Goal: Task Accomplishment & Management: Manage account settings

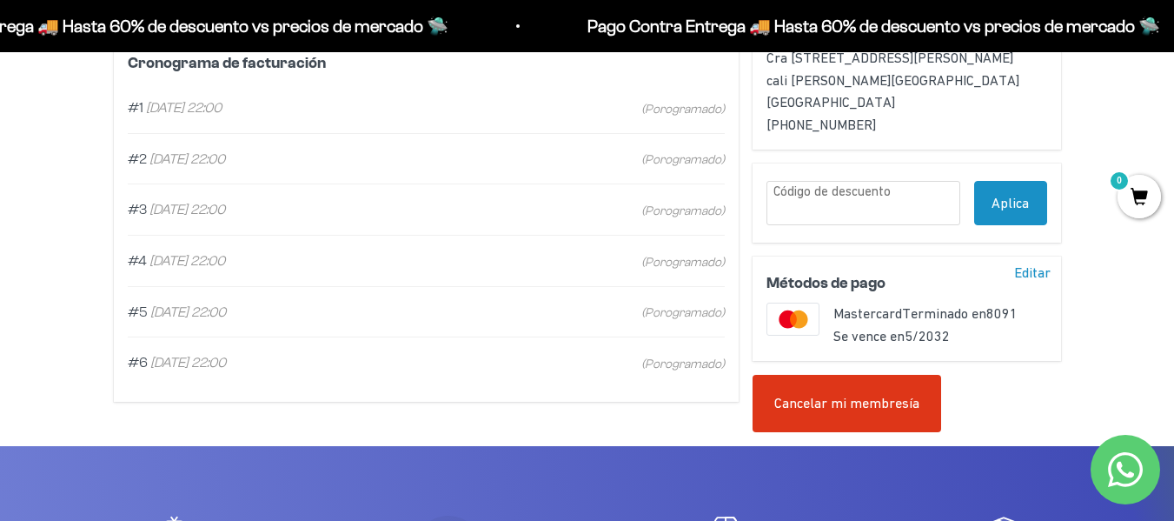
scroll to position [522, 0]
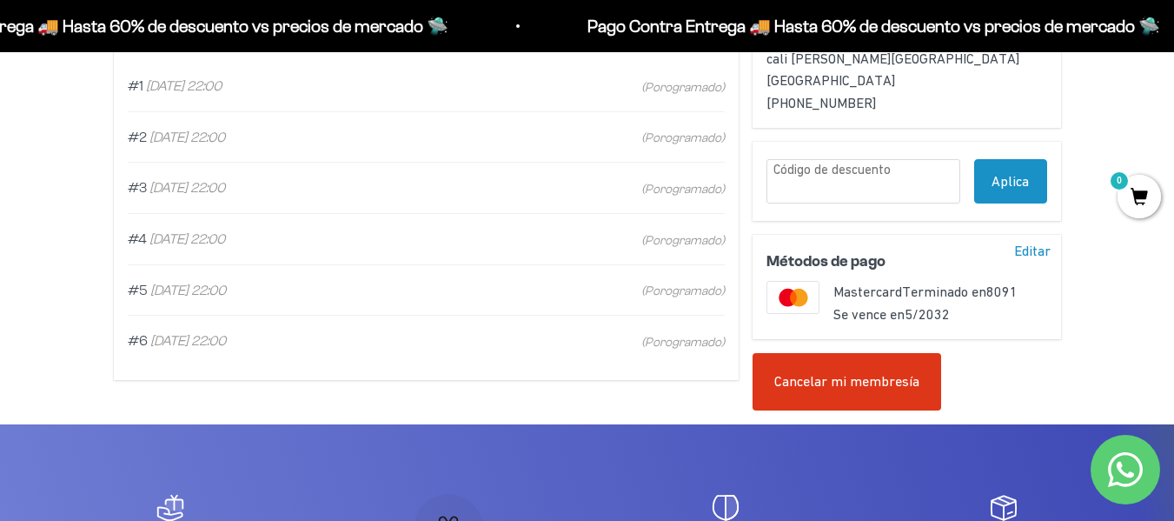
click at [226, 343] on span "[DATE] 22:00" at bounding box center [188, 340] width 76 height 15
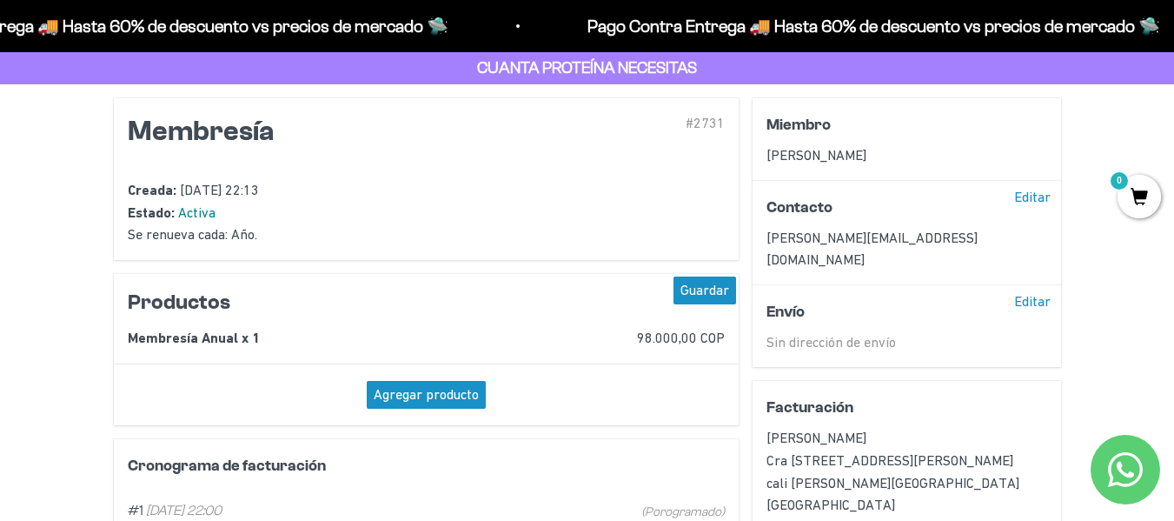
scroll to position [87, 0]
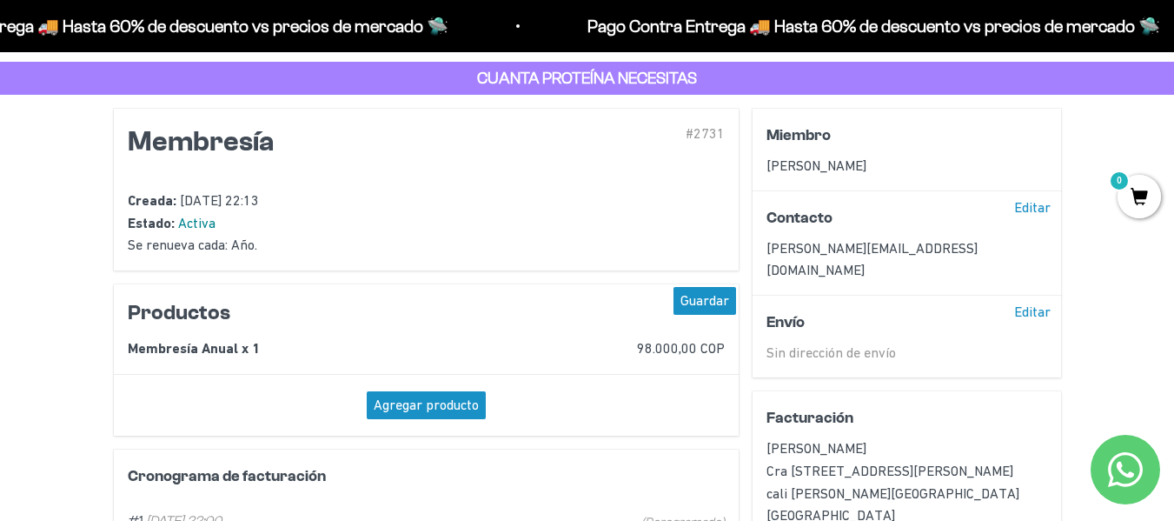
click at [226, 316] on h2 "Productos" at bounding box center [427, 313] width 598 height 30
click at [461, 395] on div "Agregar producto" at bounding box center [426, 405] width 119 height 28
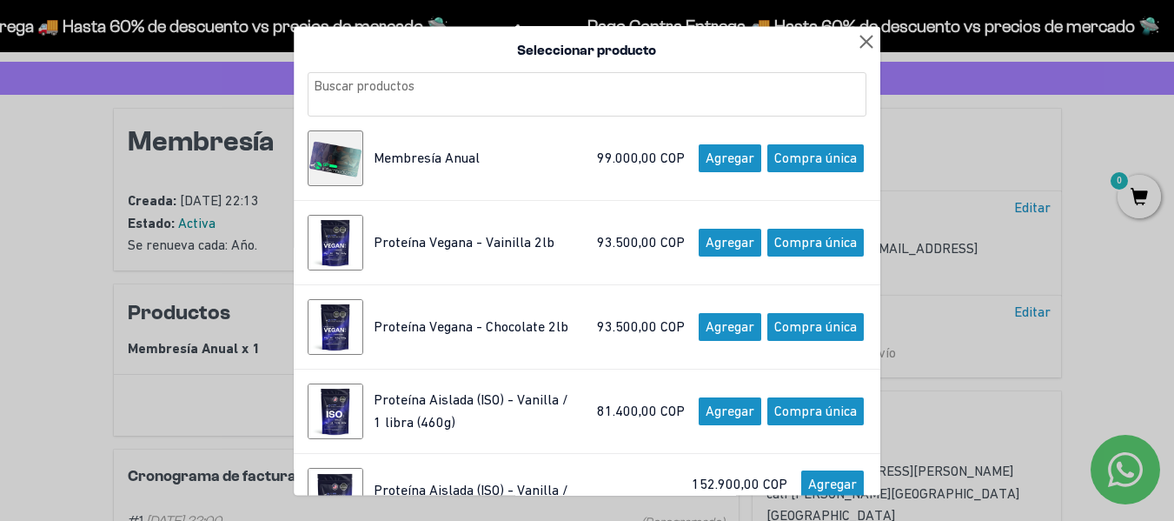
click at [856, 38] on div at bounding box center [867, 40] width 28 height 28
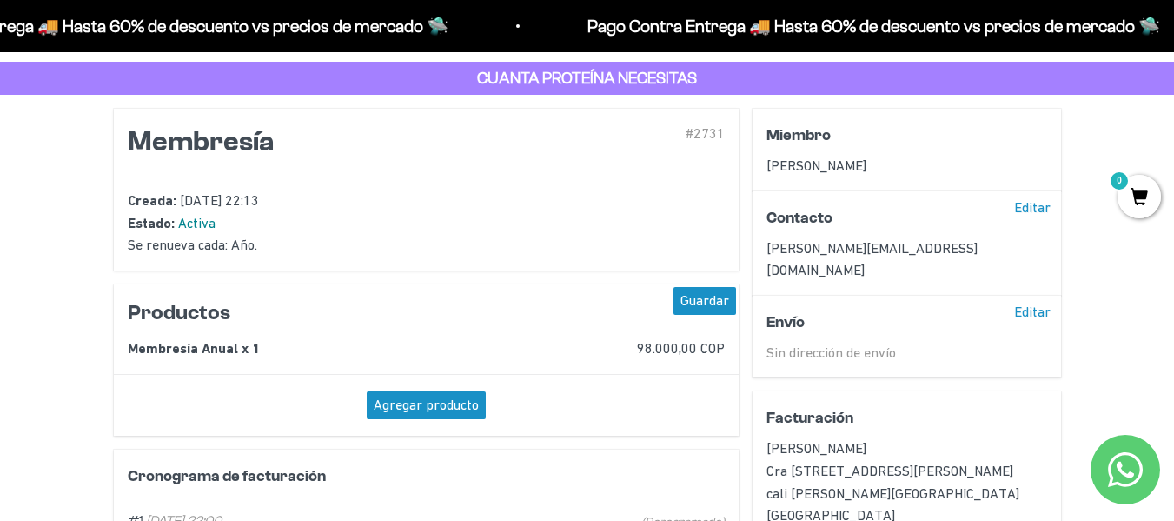
click at [196, 221] on span "Activa" at bounding box center [196, 223] width 37 height 16
click at [229, 253] on div "Se renueva cada: Año ." at bounding box center [427, 245] width 598 height 23
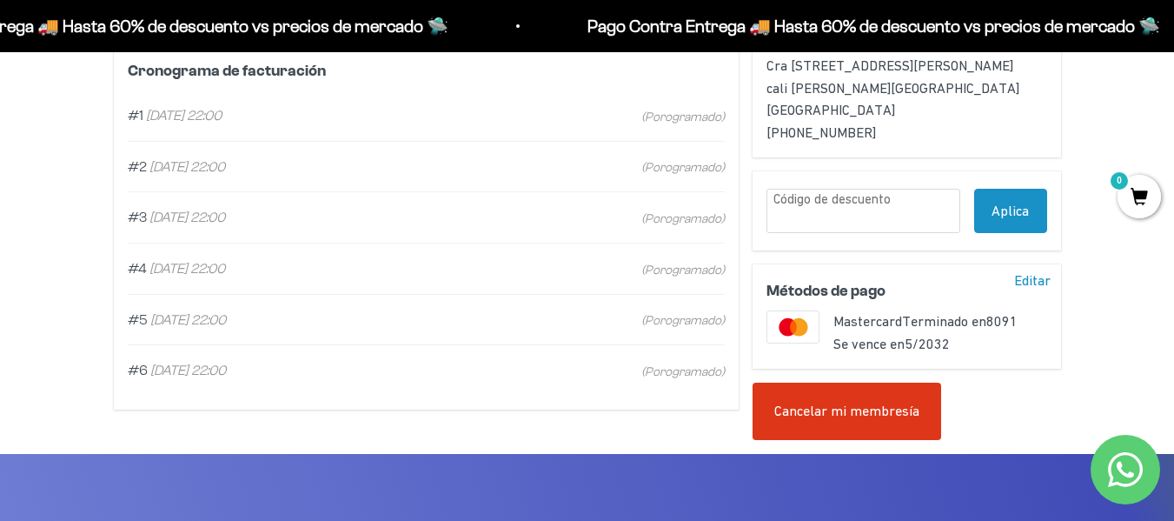
scroll to position [522, 0]
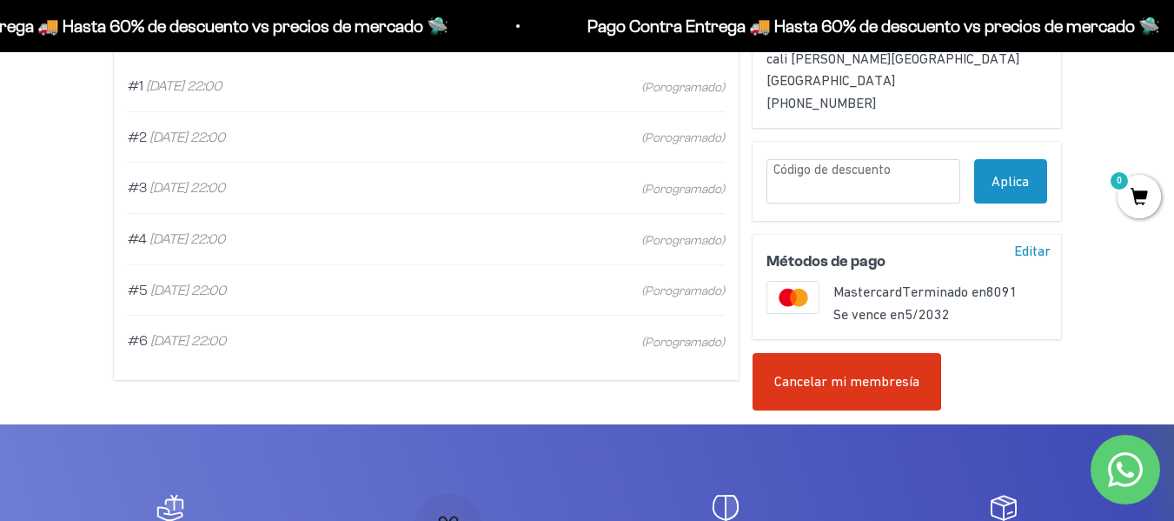
click at [1040, 243] on div "Editar" at bounding box center [1032, 251] width 50 height 28
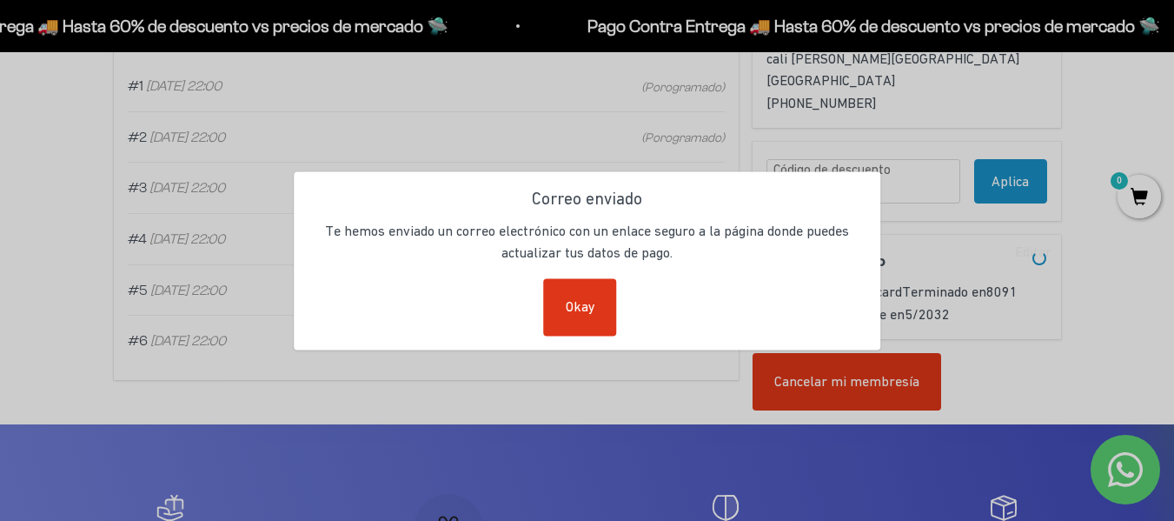
click at [583, 305] on div "Okay" at bounding box center [580, 306] width 73 height 57
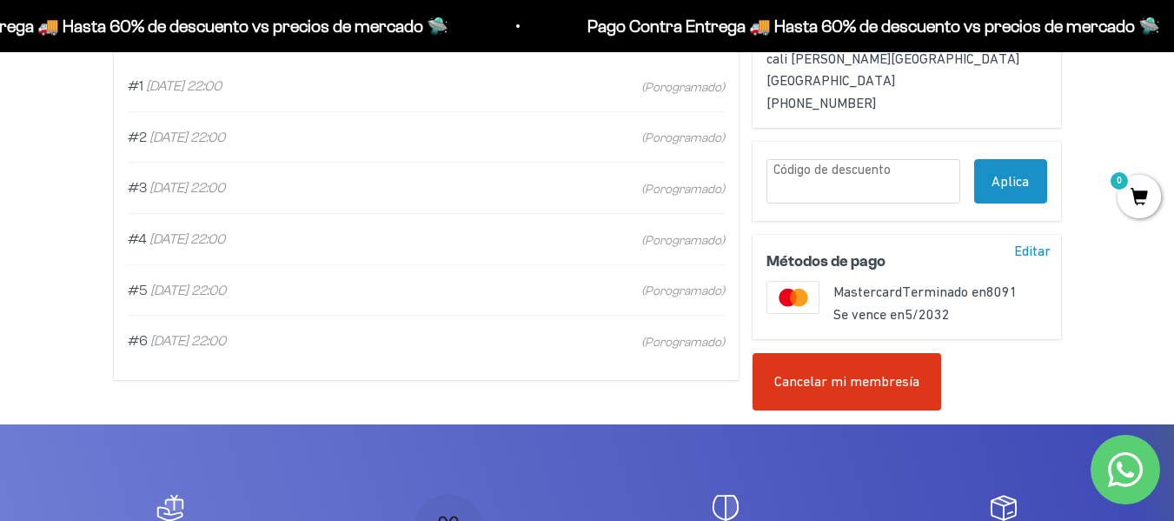
click at [846, 371] on div "Cancelar mi membresía" at bounding box center [847, 381] width 189 height 57
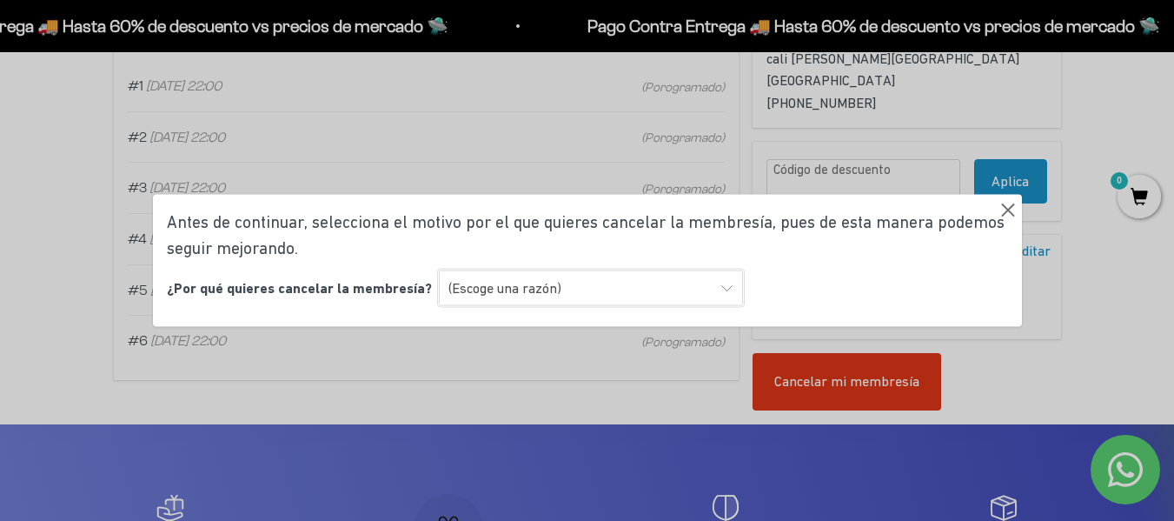
click at [546, 286] on select "(Escoge una razón) Encontré una opción con mejor sabor y variedad Encontré una …" at bounding box center [591, 287] width 304 height 37
select select "Ninguna de las anteriores"
click at [439, 269] on select "(Escoge una razón) Encontré una opción con mejor sabor y variedad Encontré una …" at bounding box center [591, 287] width 304 height 37
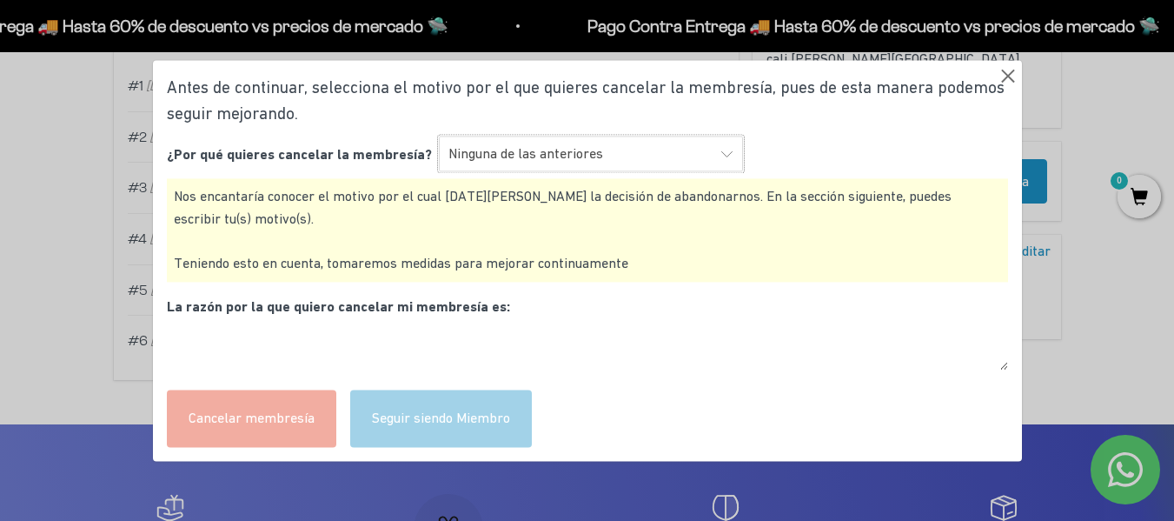
scroll to position [608, 0]
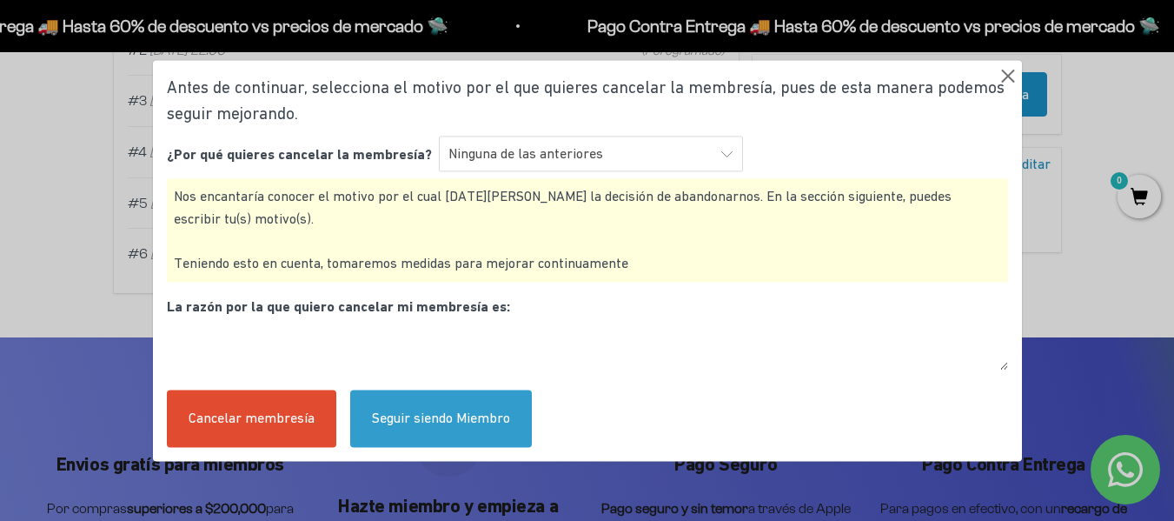
click at [269, 422] on div "Cancelar membresía" at bounding box center [252, 418] width 170 height 57
